Goal: Task Accomplishment & Management: Complete application form

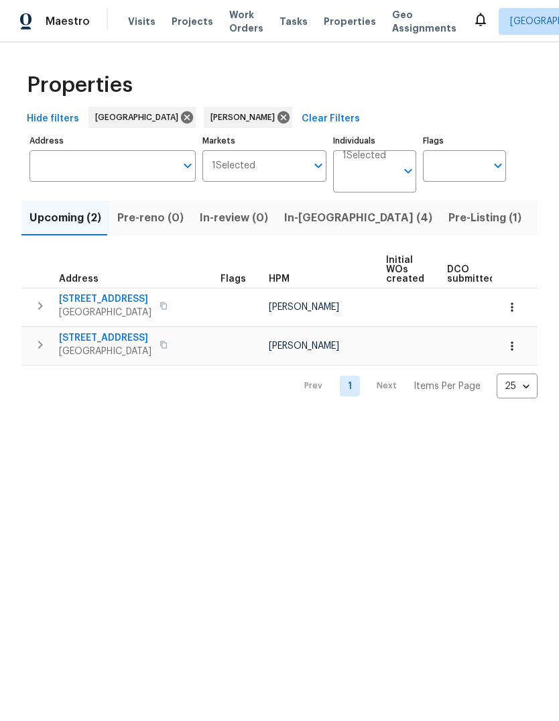
click at [538, 221] on span "Listed (11)" at bounding box center [564, 217] width 53 height 19
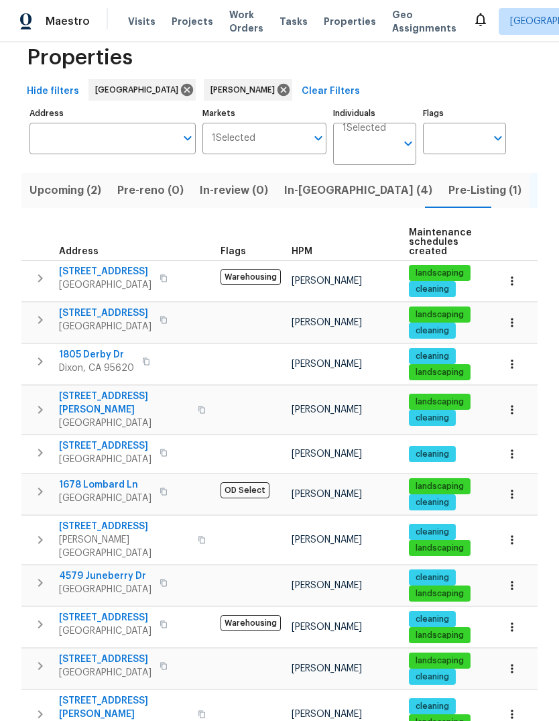
scroll to position [26, 0]
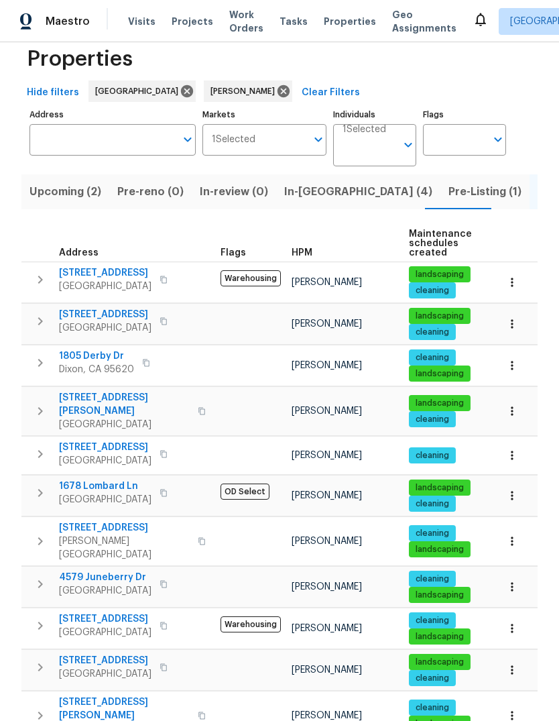
click at [42, 393] on button "button" at bounding box center [40, 411] width 27 height 40
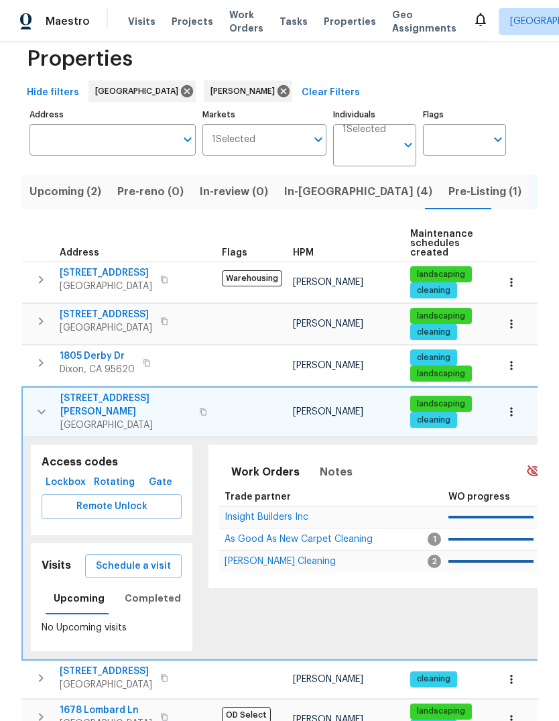
click at [147, 558] on span "Schedule a visit" at bounding box center [133, 566] width 75 height 17
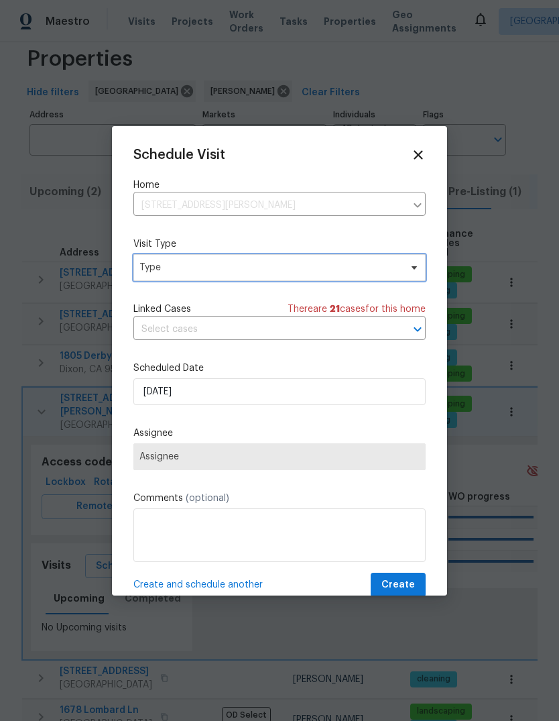
click at [298, 274] on span "Type" at bounding box center [269, 267] width 261 height 13
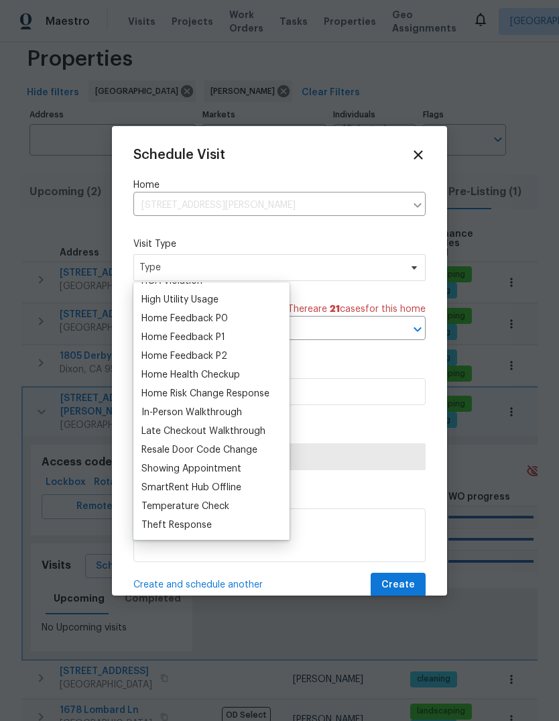
scroll to position [0, 0]
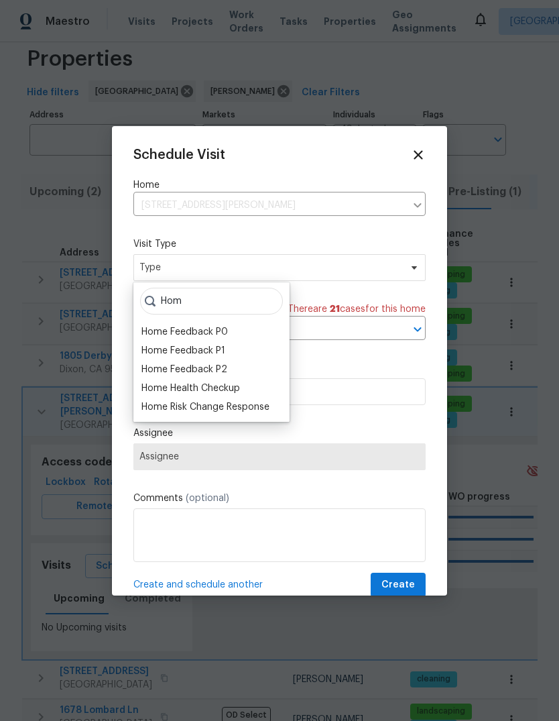
type input "Hom"
click at [223, 389] on div "Home Health Checkup" at bounding box center [190, 387] width 99 height 13
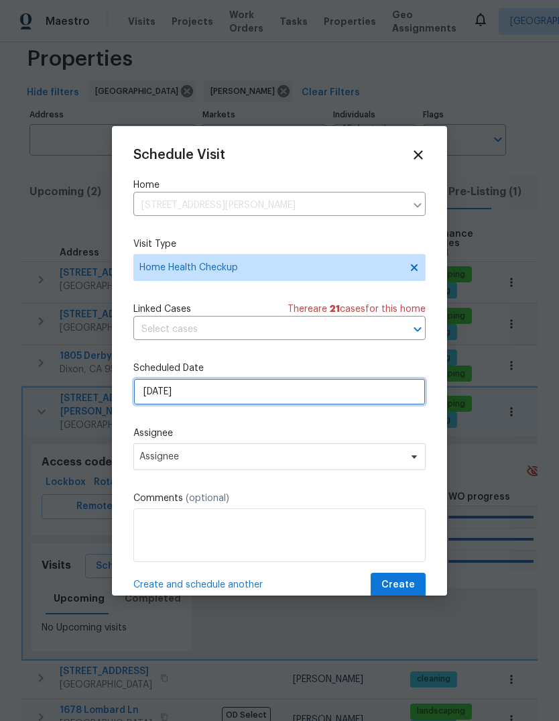
click at [249, 397] on input "[DATE]" at bounding box center [279, 391] width 292 height 27
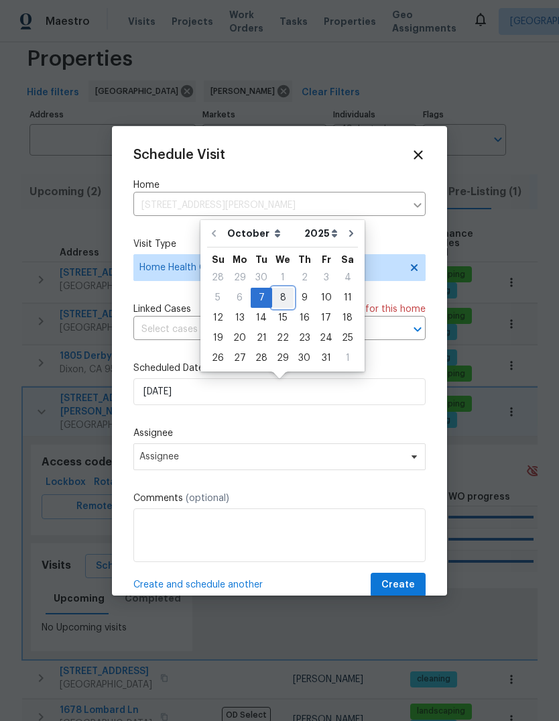
click at [286, 298] on div "8" at bounding box center [282, 297] width 21 height 19
type input "[DATE]"
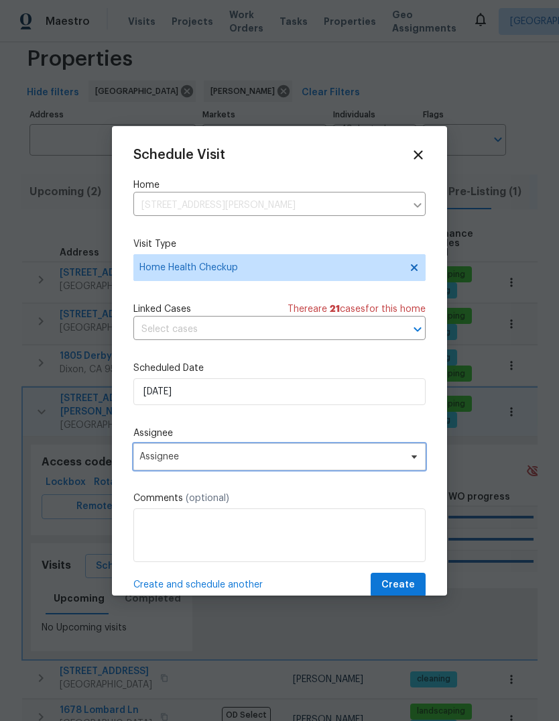
click at [308, 465] on span "Assignee" at bounding box center [279, 456] width 292 height 27
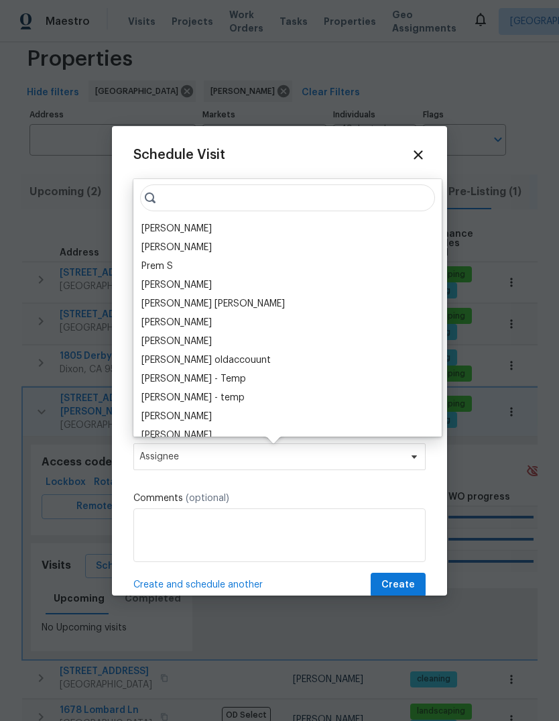
click at [205, 225] on div "[PERSON_NAME]" at bounding box center [176, 228] width 70 height 13
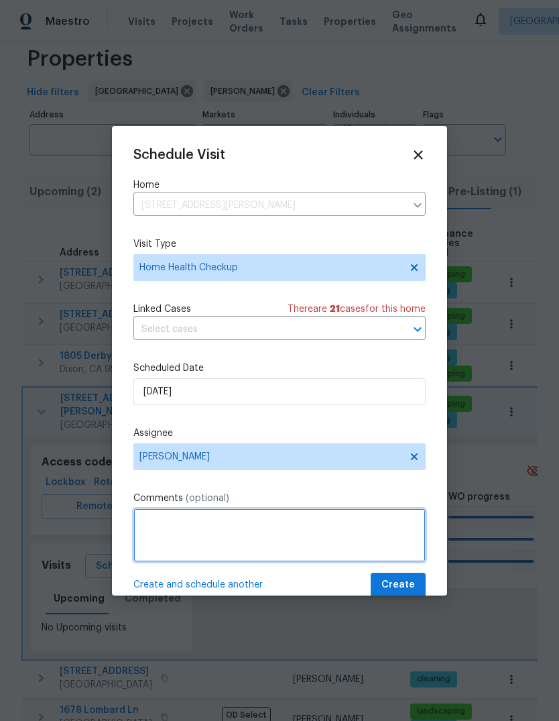
click at [235, 540] on textarea at bounding box center [279, 535] width 292 height 54
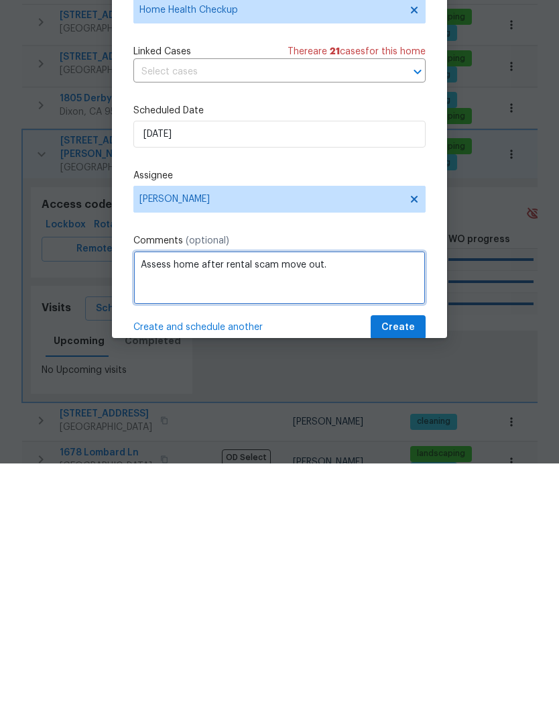
type textarea "Assess home after rental scam move out."
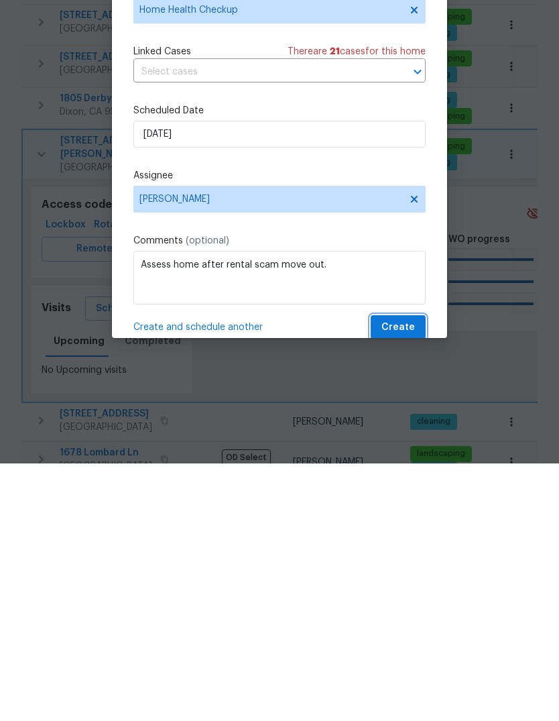
click at [405, 576] on span "Create" at bounding box center [398, 584] width 34 height 17
